Goal: Information Seeking & Learning: Learn about a topic

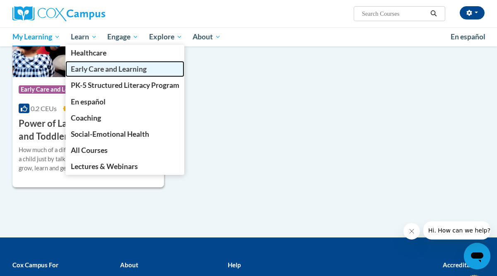
click at [96, 68] on span "Early Care and Learning" at bounding box center [109, 69] width 76 height 9
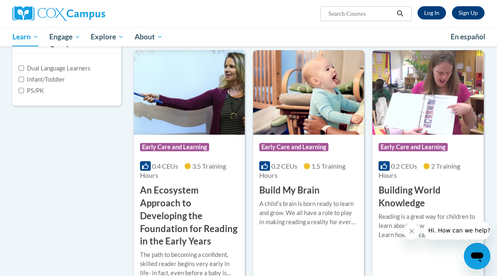
scroll to position [206, 0]
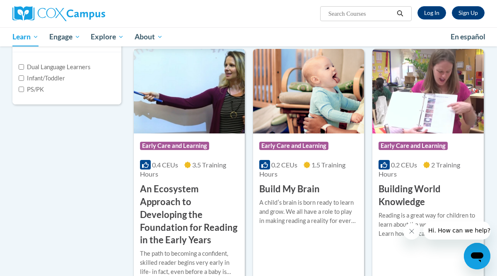
click at [165, 144] on span "Early Care and Learning" at bounding box center [174, 146] width 69 height 8
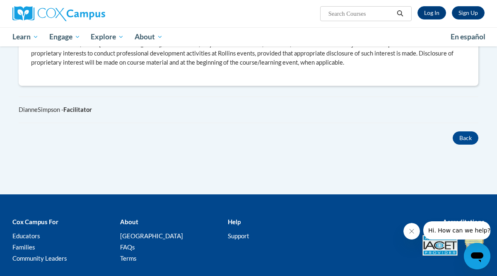
scroll to position [593, 0]
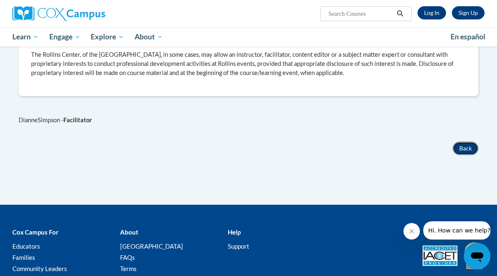
click at [460, 145] on button "Back" at bounding box center [465, 148] width 26 height 13
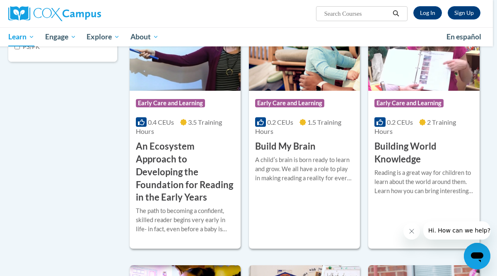
scroll to position [251, 4]
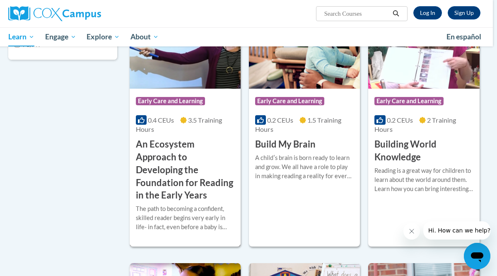
click at [158, 144] on h3 "An Ecosystem Approach to Developing the Foundation for Reading in the Early Yea…" at bounding box center [185, 170] width 98 height 64
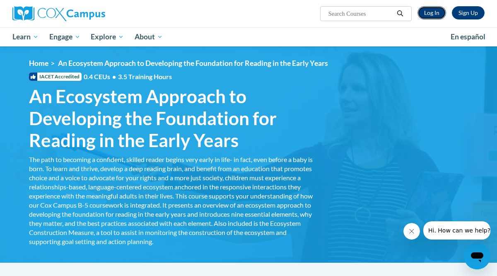
click at [433, 11] on link "Log In" at bounding box center [431, 12] width 29 height 13
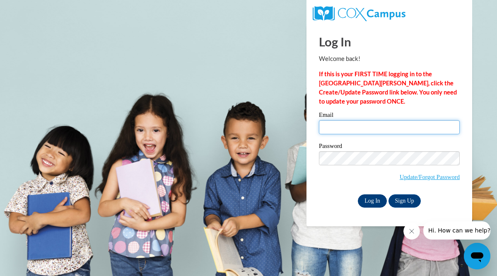
type input "[EMAIL_ADDRESS][DOMAIN_NAME]"
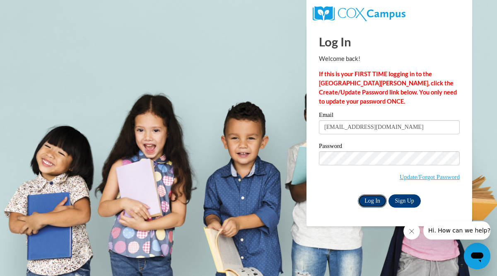
click at [367, 200] on input "Log In" at bounding box center [372, 200] width 29 height 13
click at [367, 196] on input "Log In" at bounding box center [372, 200] width 29 height 13
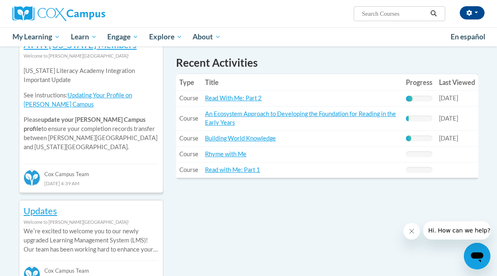
scroll to position [288, 0]
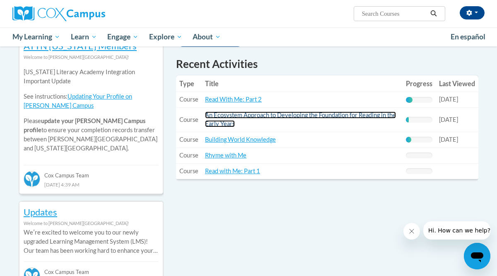
click at [238, 116] on link "An Ecosystem Approach to Developing the Foundation for Reading in the Early Yea…" at bounding box center [300, 119] width 191 height 16
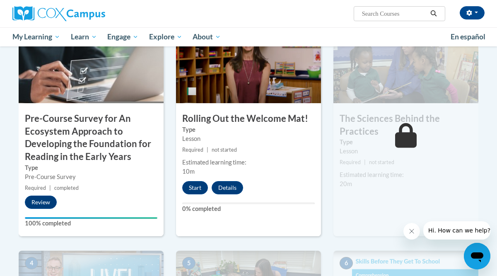
scroll to position [238, 0]
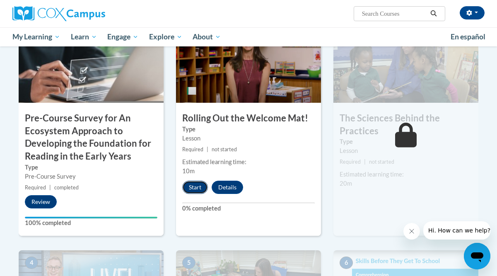
click at [193, 186] on button "Start" at bounding box center [195, 186] width 26 height 13
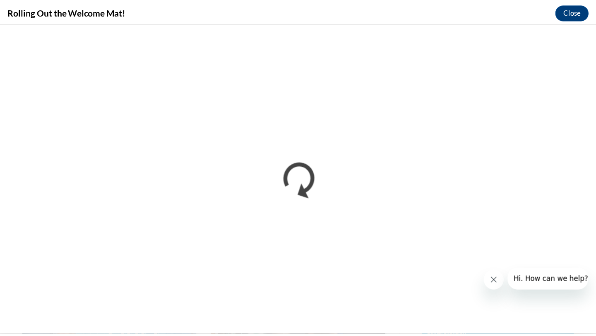
scroll to position [0, 0]
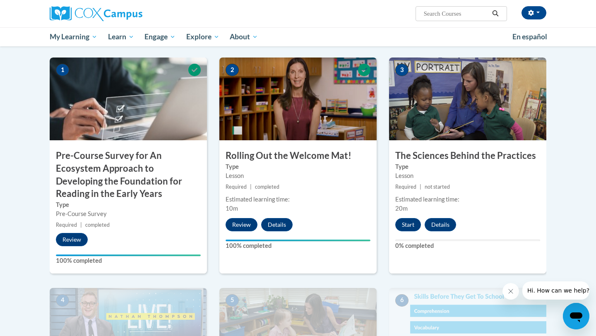
scroll to position [188, 0]
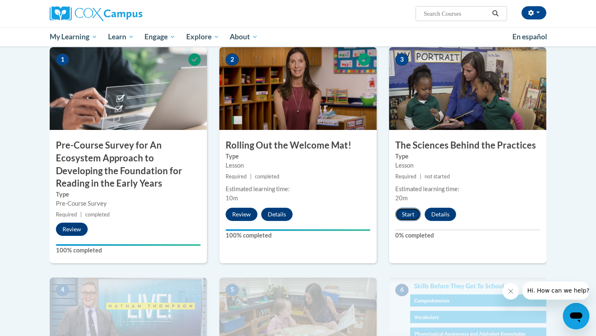
click at [405, 215] on button "Start" at bounding box center [408, 214] width 26 height 13
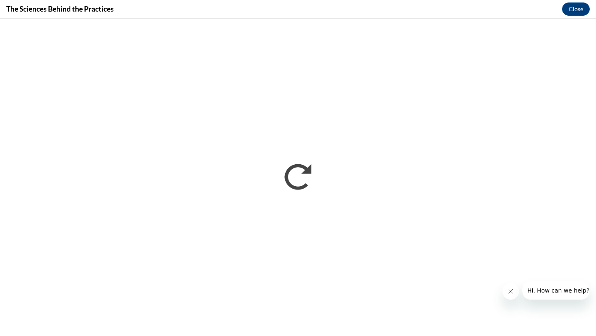
scroll to position [0, 0]
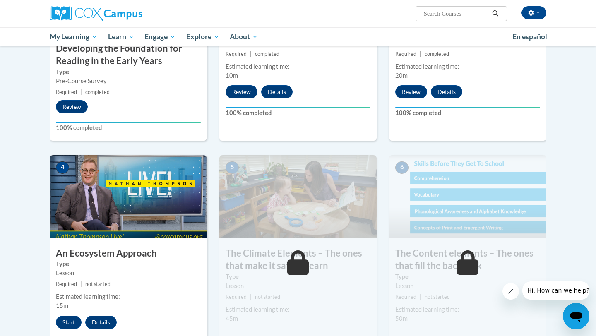
scroll to position [319, 0]
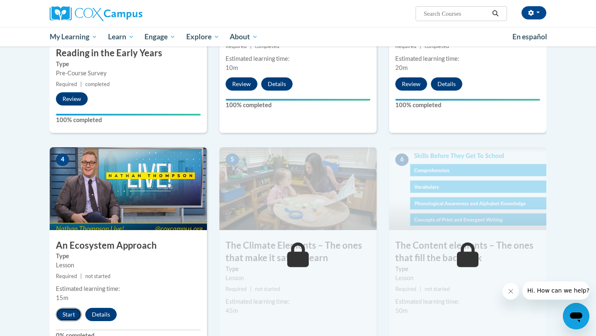
click at [64, 317] on button "Start" at bounding box center [69, 314] width 26 height 13
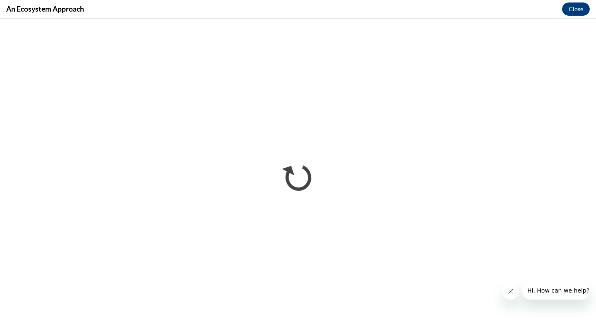
scroll to position [0, 0]
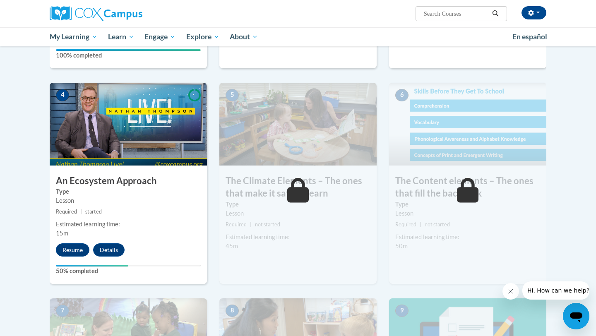
scroll to position [385, 0]
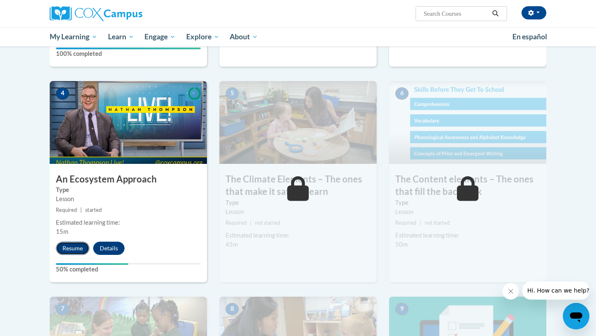
click at [76, 245] on button "Resume" at bounding box center [73, 248] width 34 height 13
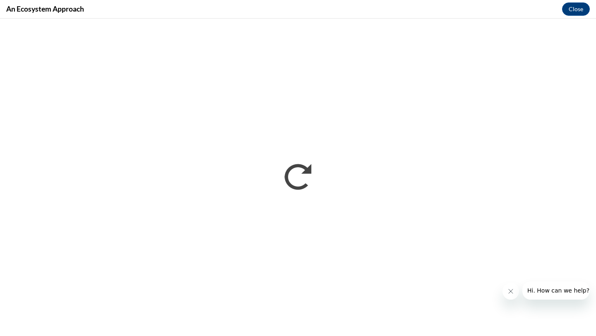
scroll to position [0, 0]
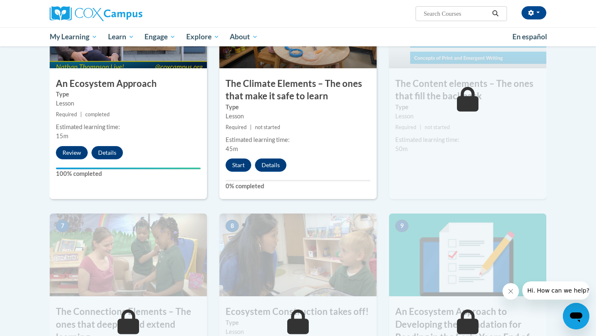
scroll to position [484, 0]
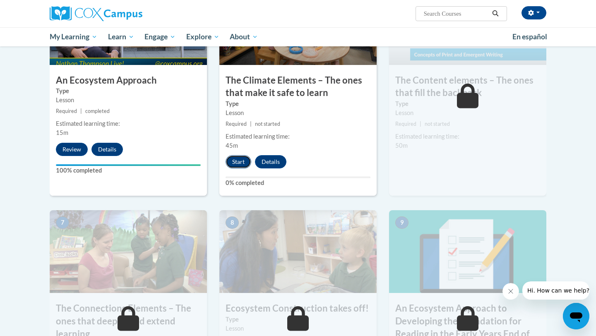
click at [238, 157] on button "Start" at bounding box center [239, 161] width 26 height 13
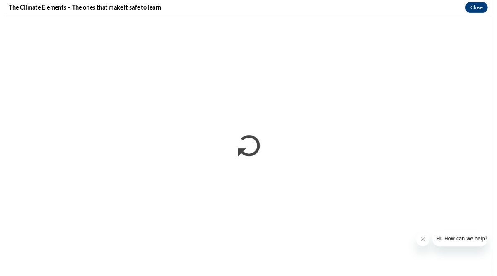
scroll to position [0, 0]
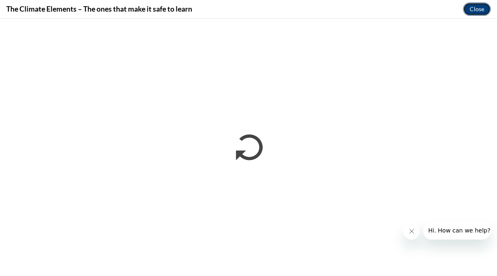
click at [479, 4] on button "Close" at bounding box center [477, 8] width 28 height 13
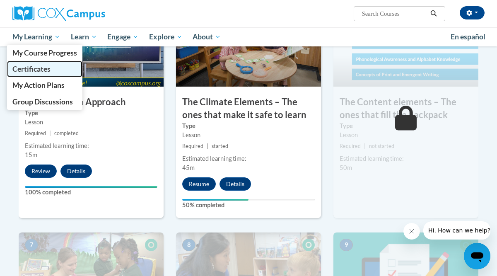
click at [35, 68] on span "Certificates" at bounding box center [31, 69] width 38 height 9
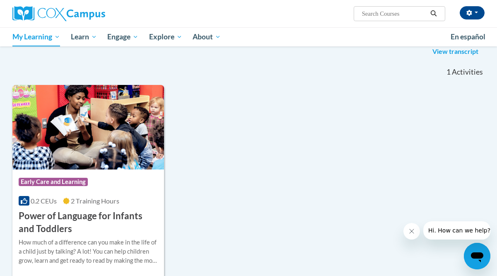
scroll to position [108, 0]
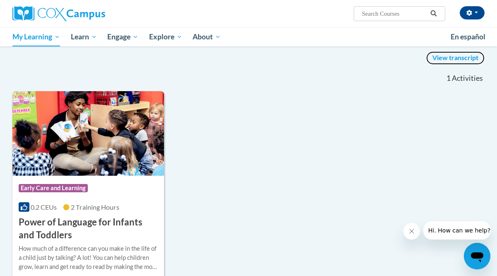
click at [437, 54] on link "View transcript" at bounding box center [455, 57] width 58 height 13
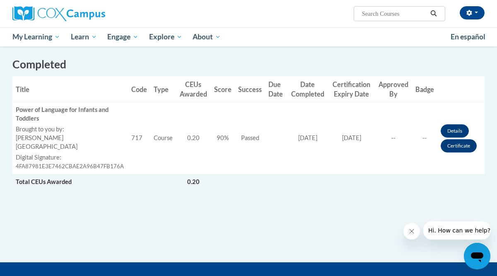
scroll to position [220, 0]
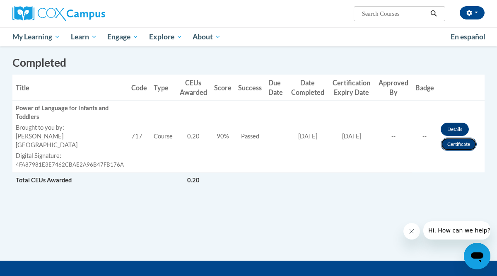
click at [453, 139] on link "Certificate" at bounding box center [458, 143] width 36 height 13
click at [457, 122] on link "Details" at bounding box center [454, 128] width 28 height 13
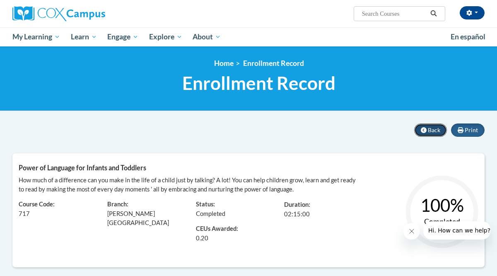
click at [432, 127] on span "Back" at bounding box center [433, 129] width 12 height 7
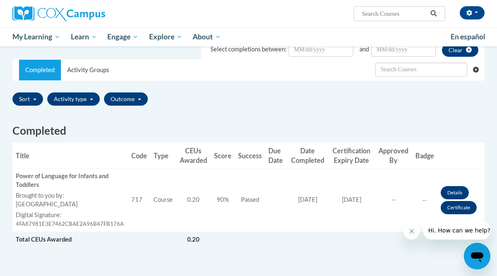
scroll to position [149, 0]
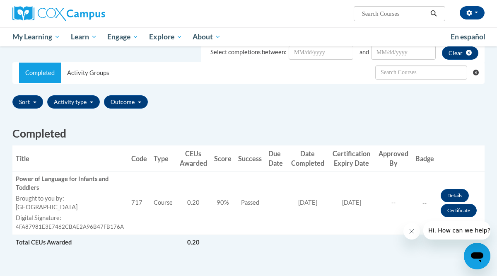
click at [248, 82] on div "Completed Activity Groups" at bounding box center [248, 72] width 471 height 21
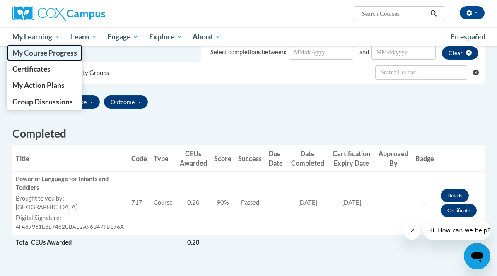
click at [38, 48] on span "My Course Progress" at bounding box center [44, 52] width 65 height 9
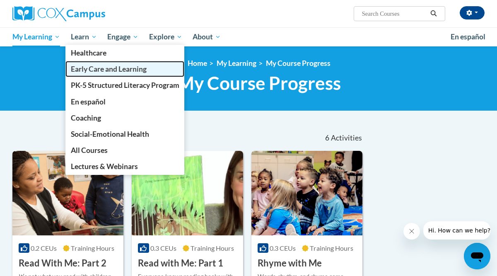
click at [97, 62] on link "Early Care and Learning" at bounding box center [124, 69] width 119 height 16
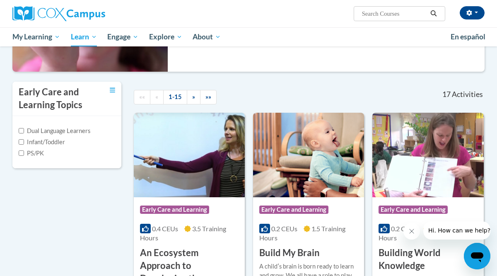
scroll to position [142, 0]
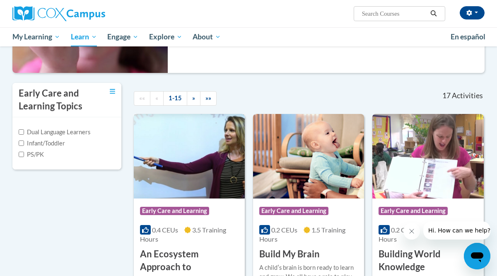
click at [168, 216] on span "Early Care and Learning" at bounding box center [175, 211] width 71 height 10
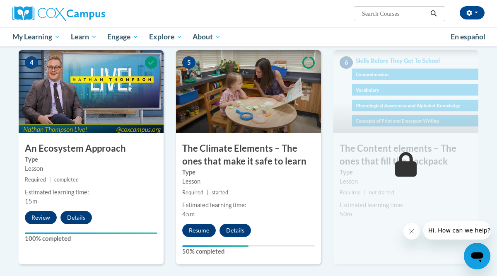
scroll to position [446, 0]
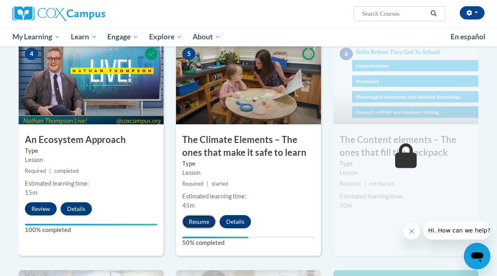
click at [197, 219] on button "Resume" at bounding box center [199, 221] width 34 height 13
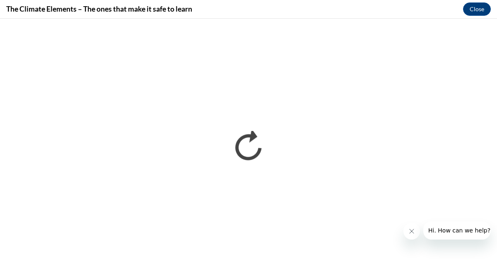
scroll to position [0, 0]
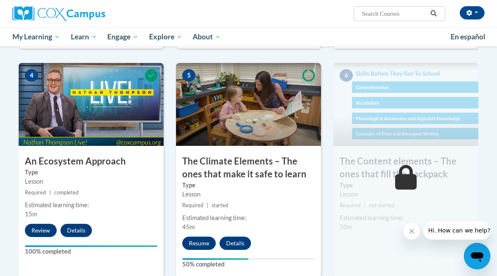
scroll to position [426, 0]
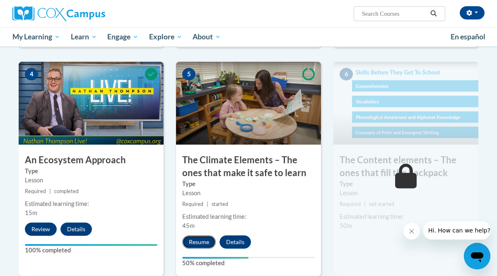
click at [199, 242] on button "Resume" at bounding box center [199, 241] width 34 height 13
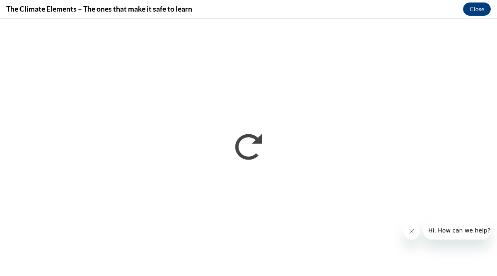
scroll to position [0, 0]
click at [470, 10] on button "Close" at bounding box center [477, 8] width 28 height 13
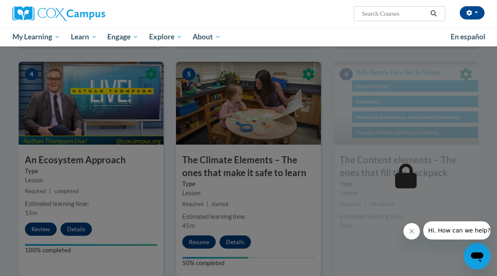
click at [193, 243] on div at bounding box center [248, 138] width 497 height 276
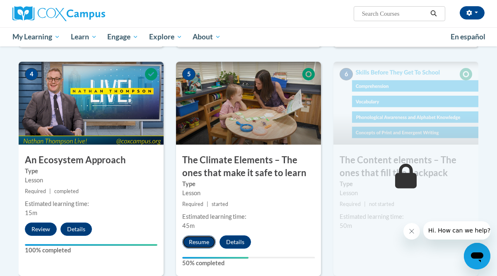
click at [200, 238] on button "Resume" at bounding box center [199, 241] width 34 height 13
